Goal: Go to known website: Access a specific website the user already knows

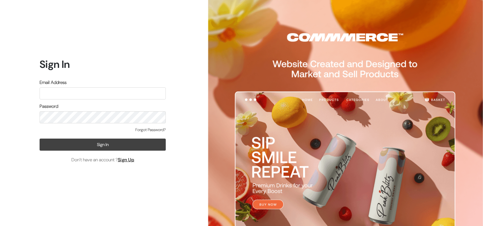
type input "[EMAIL_ADDRESS][DOMAIN_NAME]"
click at [134, 142] on button "Sign In" at bounding box center [103, 144] width 126 height 12
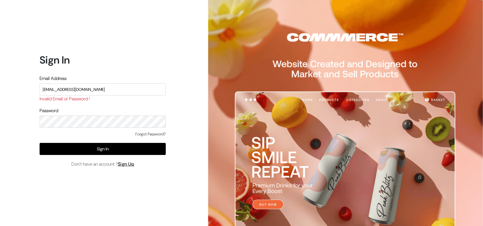
click at [120, 92] on input "nirmal@outdoinc.com" at bounding box center [103, 89] width 126 height 12
type input "demo@outdocart.in"
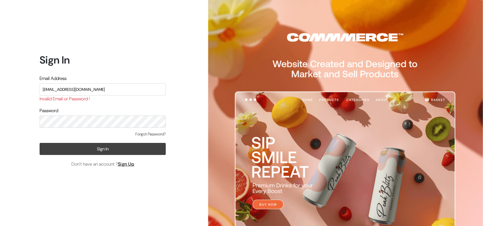
click at [139, 150] on button "Sign In" at bounding box center [103, 149] width 126 height 12
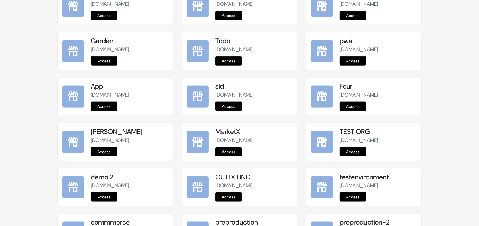
scroll to position [713, 0]
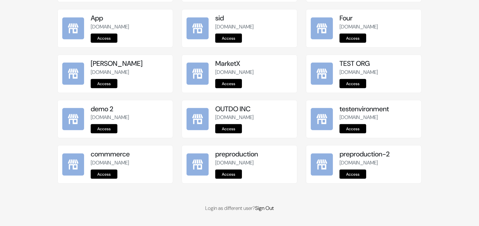
click at [228, 175] on link "Access" at bounding box center [228, 173] width 27 height 9
